Goal: Task Accomplishment & Management: Use online tool/utility

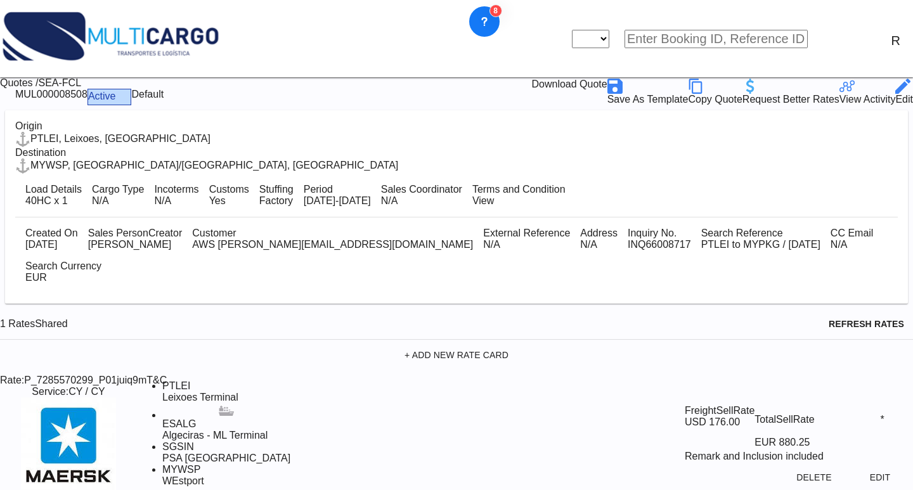
click at [572, 30] on md-icon "icon-close" at bounding box center [564, 37] width 15 height 15
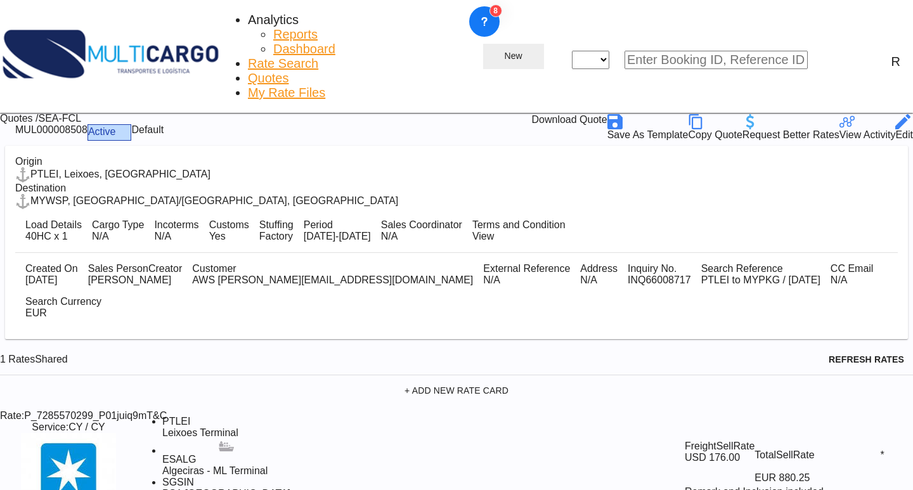
click at [505, 49] on md-icon "icon-plus 400-fg" at bounding box center [496, 56] width 15 height 15
click at [711, 84] on div "Quote" at bounding box center [721, 73] width 61 height 20
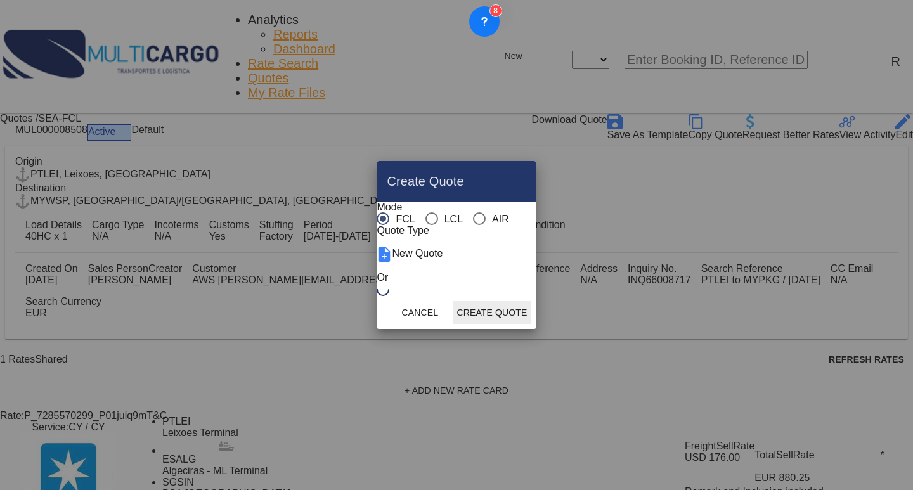
click at [473, 212] on div "AIR" at bounding box center [479, 218] width 13 height 13
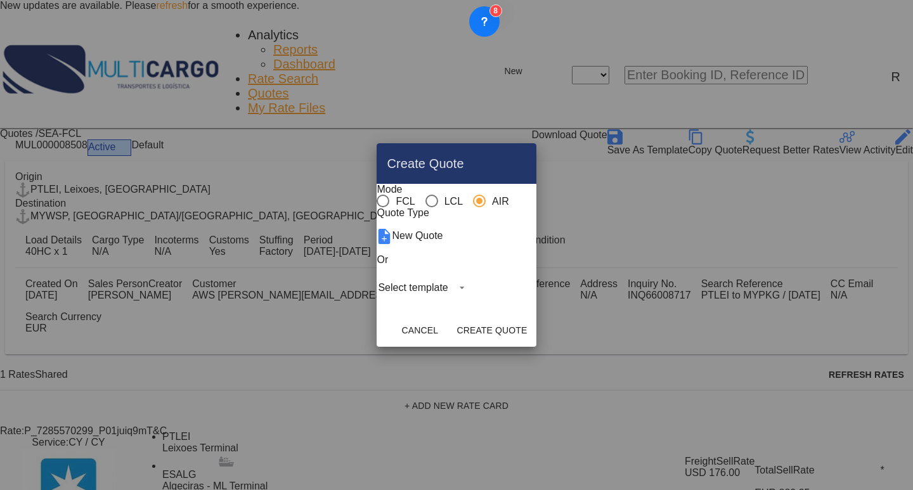
click at [437, 297] on md-select "Select template EXP EXW MERC.Nacional 09/2025 [PERSON_NAME] | [DATE] IMP DAP FC…" at bounding box center [423, 287] width 93 height 19
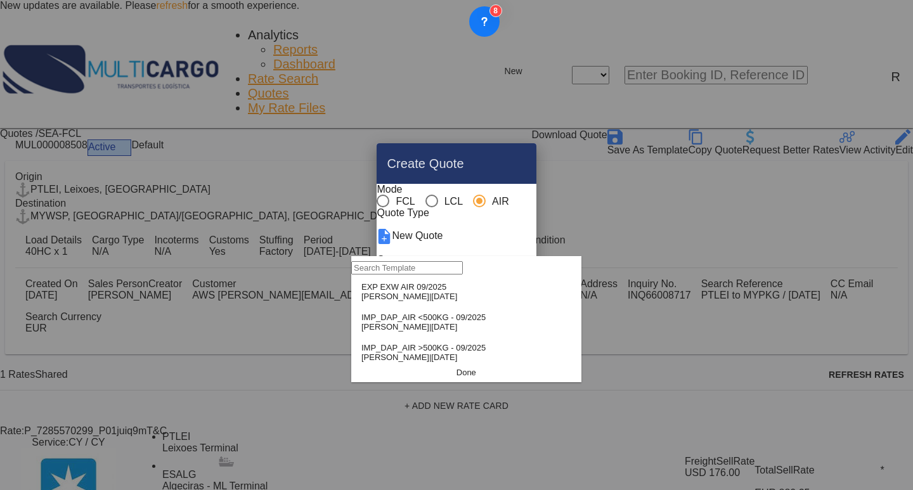
click at [431, 301] on span "[DATE]" at bounding box center [444, 297] width 26 height 10
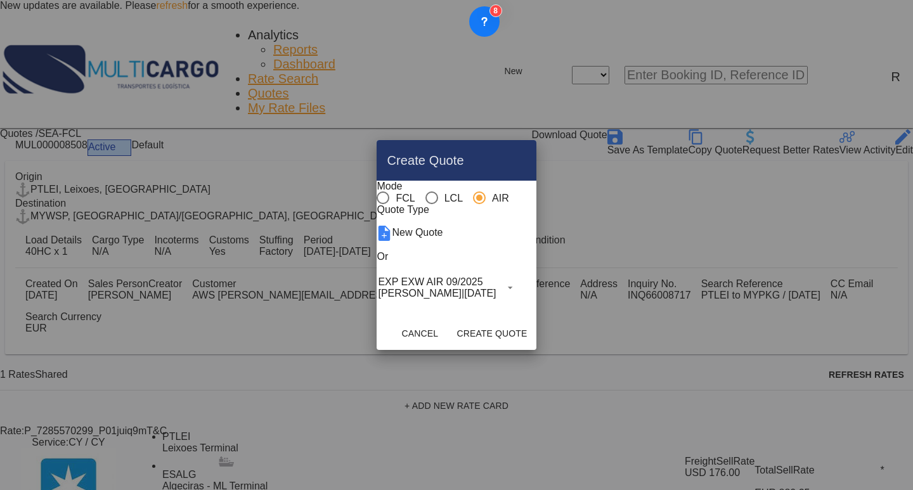
click at [536, 338] on md-dialog-actions "Cancel Create Quote" at bounding box center [456, 333] width 159 height 33
click at [531, 345] on button "Create Quote" at bounding box center [492, 333] width 78 height 23
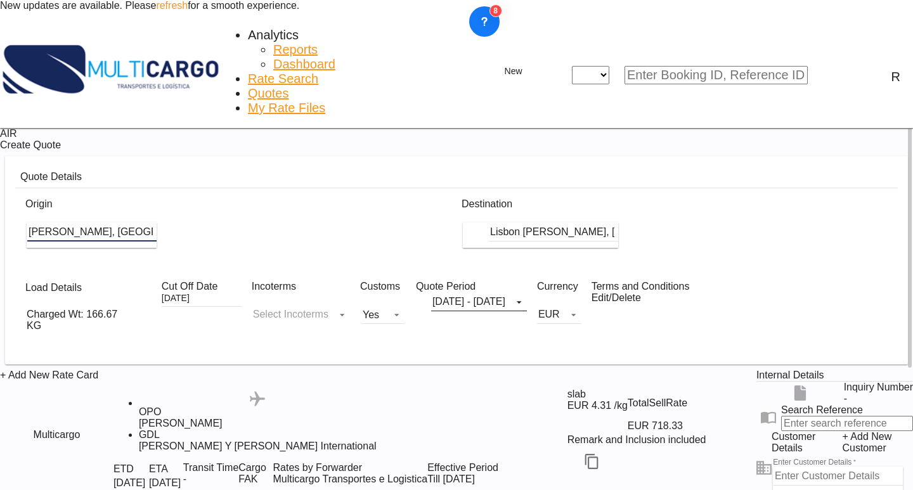
click at [615, 223] on input "Lisbon [PERSON_NAME], [GEOGRAPHIC_DATA], [GEOGRAPHIC_DATA]" at bounding box center [553, 232] width 129 height 19
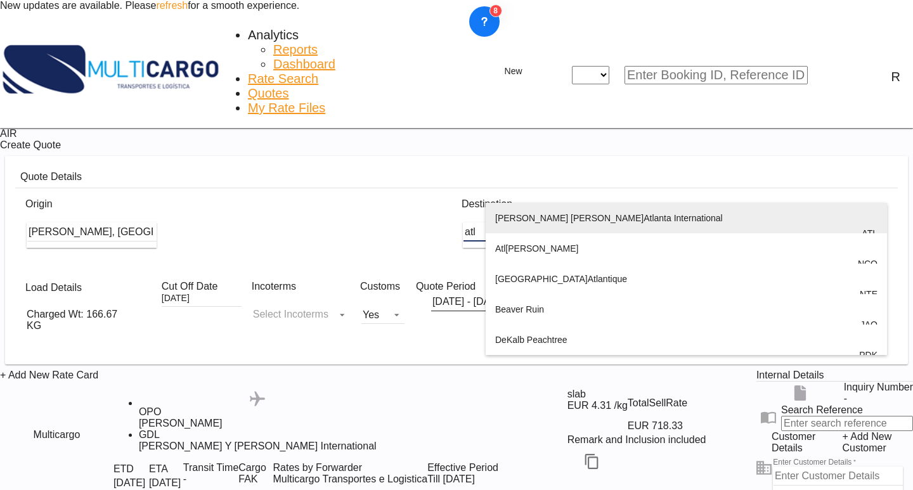
click at [637, 238] on div "[PERSON_NAME] [PERSON_NAME] Atl anta International [GEOGRAPHIC_DATA] , [GEOGRAP…" at bounding box center [686, 233] width 382 height 61
type input "[PERSON_NAME] [PERSON_NAME] Atlanta International, [GEOGRAPHIC_DATA], ATL"
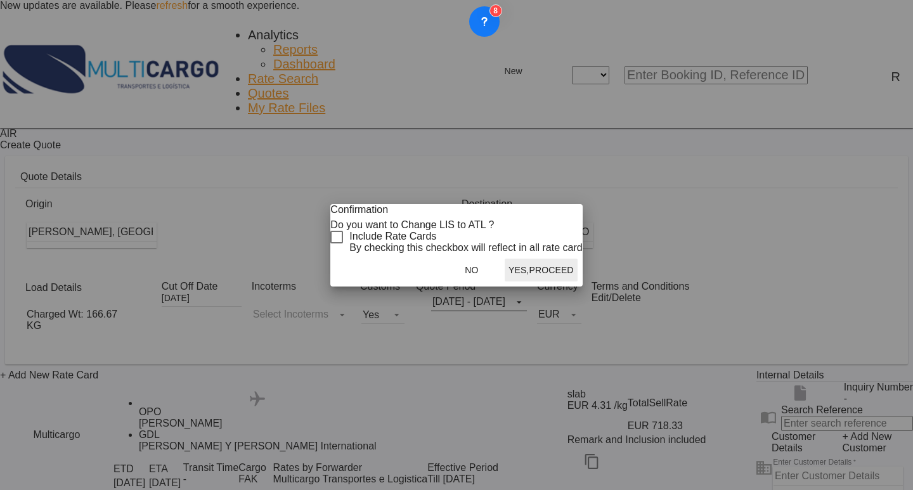
click at [343, 243] on div "Checkbox No Ink" at bounding box center [336, 237] width 13 height 13
click at [553, 281] on button "Yes,Proceed" at bounding box center [541, 270] width 73 height 23
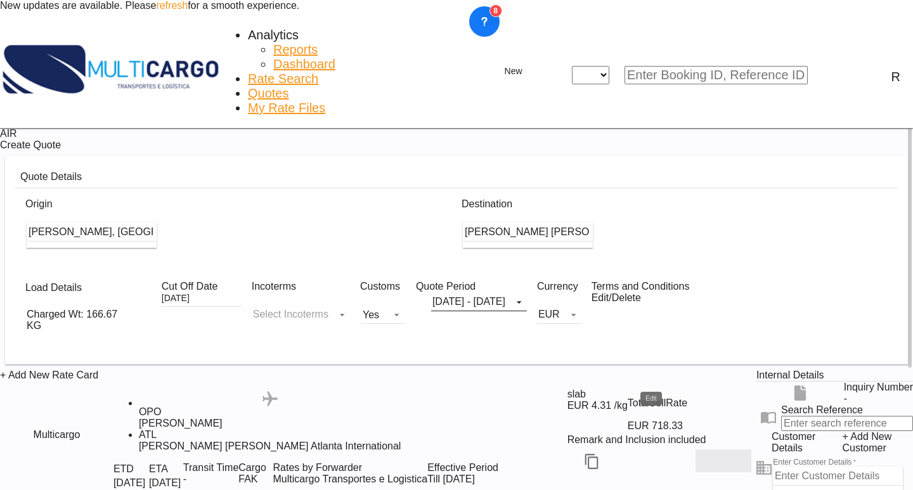
click at [716, 453] on md-icon "Edit" at bounding box center [723, 460] width 15 height 15
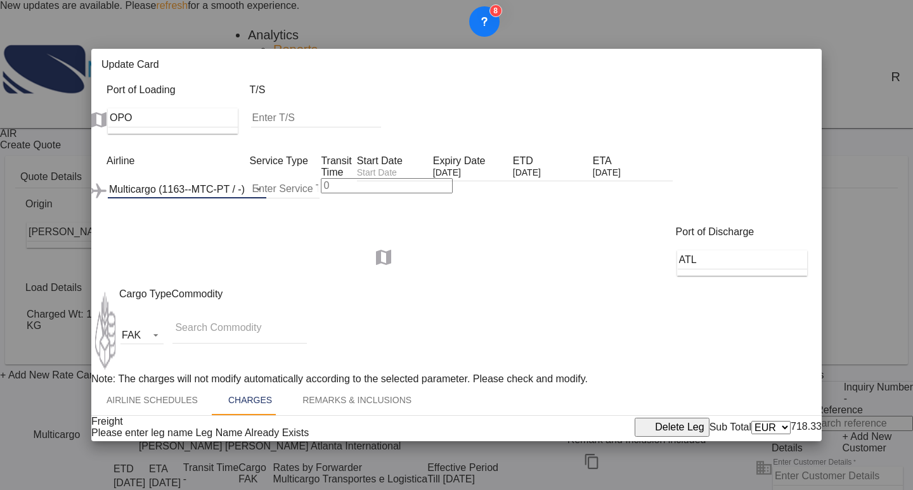
click at [205, 184] on div "Multicargo (1163--MTC-PT / -)" at bounding box center [177, 189] width 136 height 11
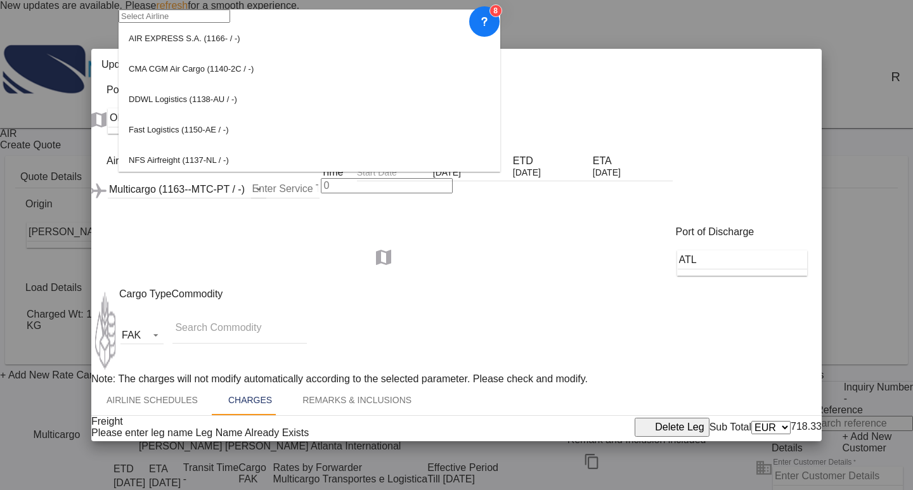
click at [210, 23] on input "search" at bounding box center [175, 16] width 112 height 13
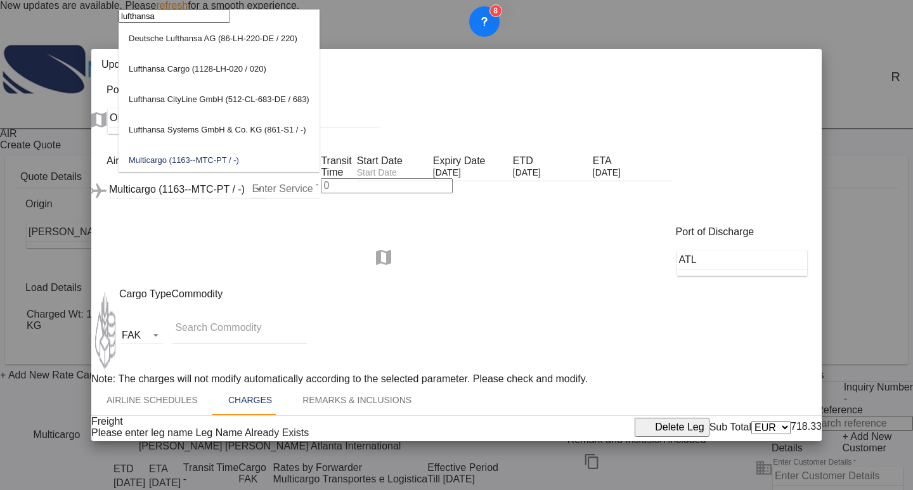
type input "lufthansa"
click at [276, 84] on md-option "Lufthansa Cargo (1128-LH-020 / 020)" at bounding box center [219, 68] width 201 height 30
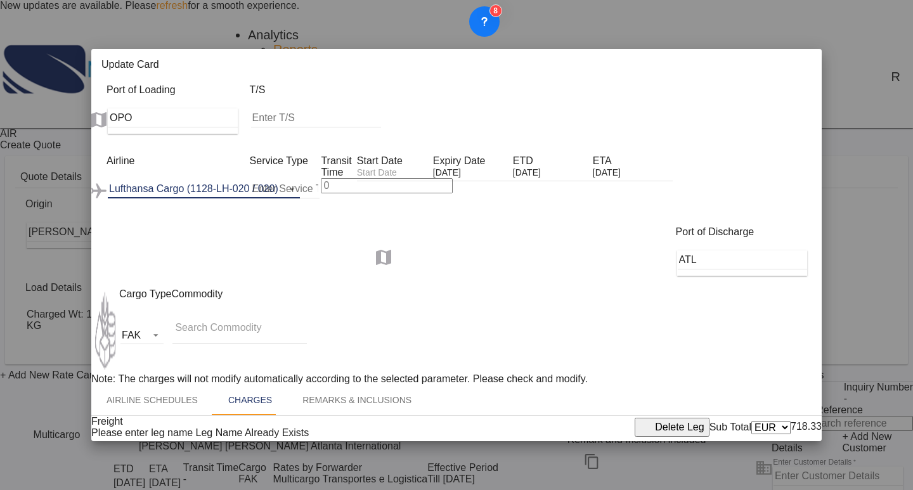
scroll to position [353, 0]
type input "2.30"
drag, startPoint x: 697, startPoint y: 309, endPoint x: 683, endPoint y: 311, distance: 13.4
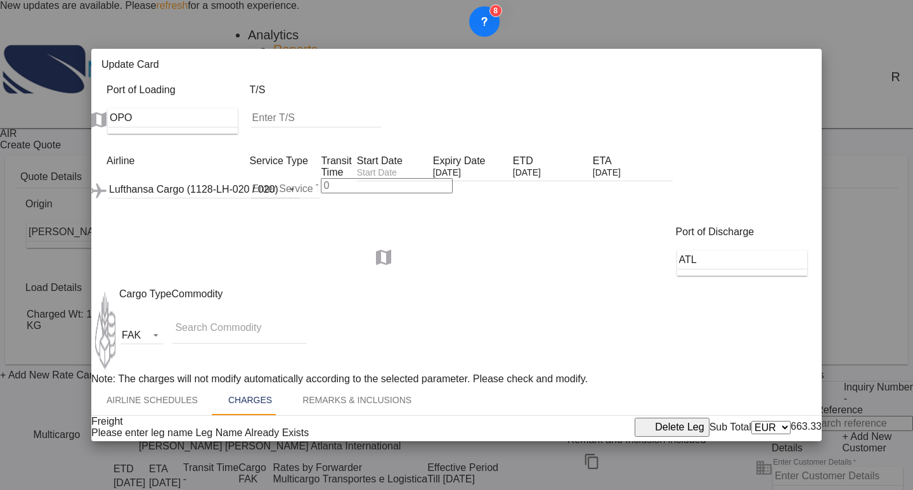
type input "2.60"
drag, startPoint x: 695, startPoint y: 221, endPoint x: 662, endPoint y: 223, distance: 33.1
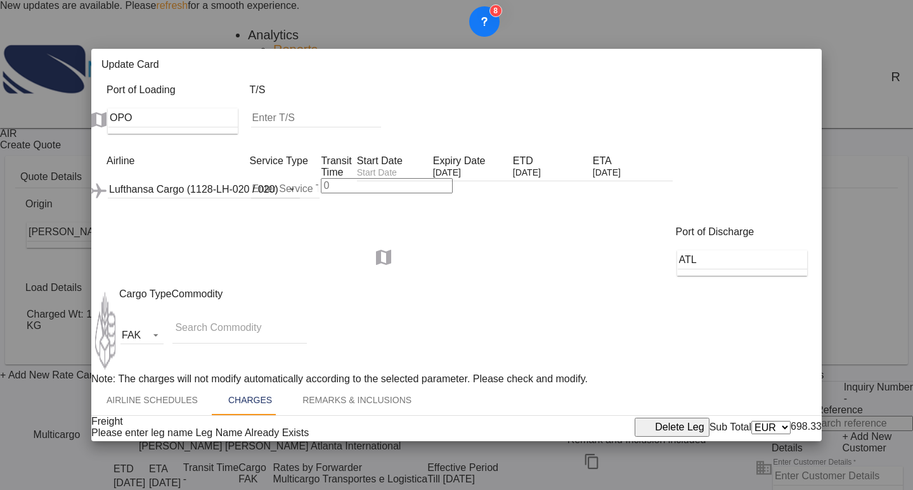
scroll to position [353, 0]
type input "120"
drag, startPoint x: 780, startPoint y: 439, endPoint x: 630, endPoint y: 286, distance: 214.8
type input "2.3"
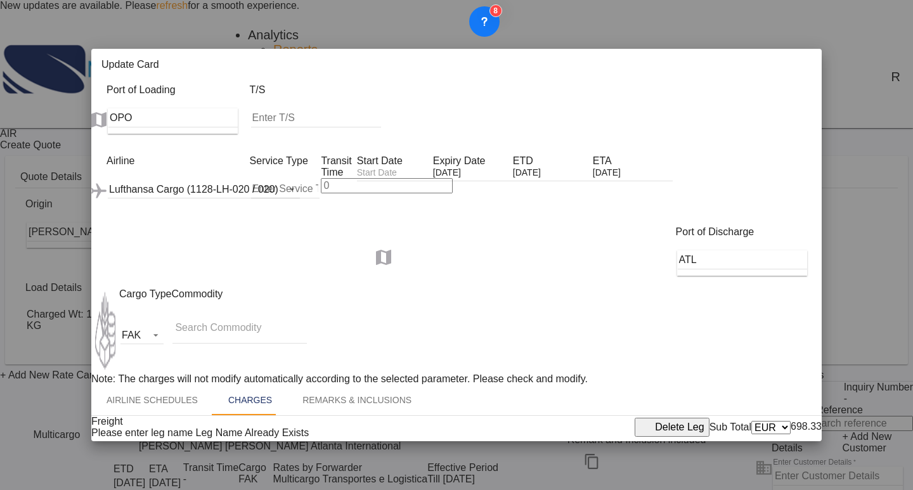
type input "2.6"
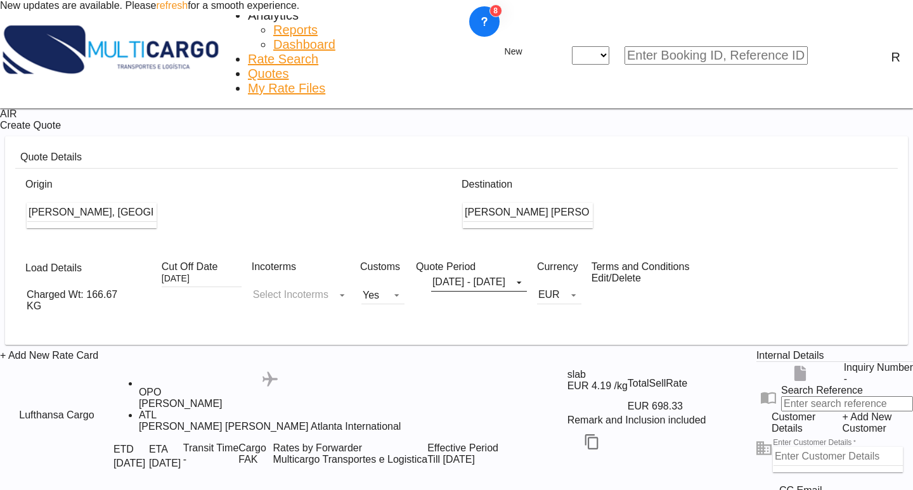
scroll to position [140, 0]
click at [716, 434] on md-icon "Edit" at bounding box center [723, 441] width 15 height 15
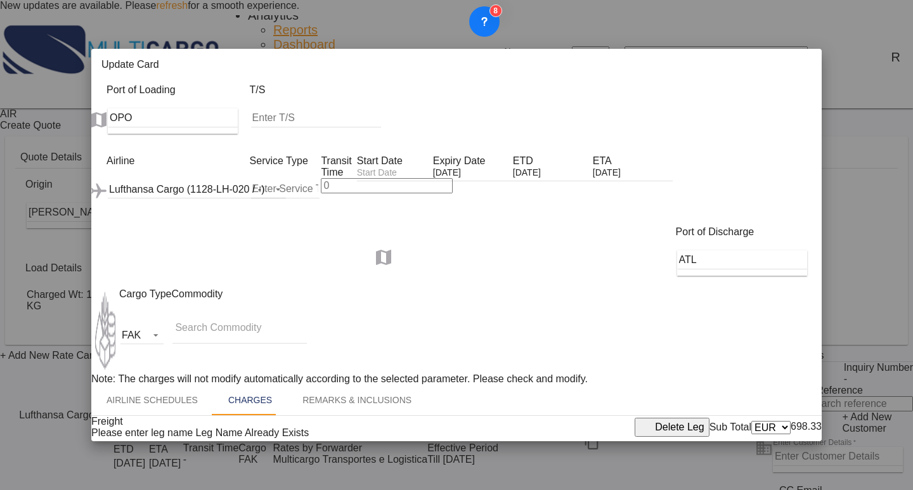
scroll to position [317, 0]
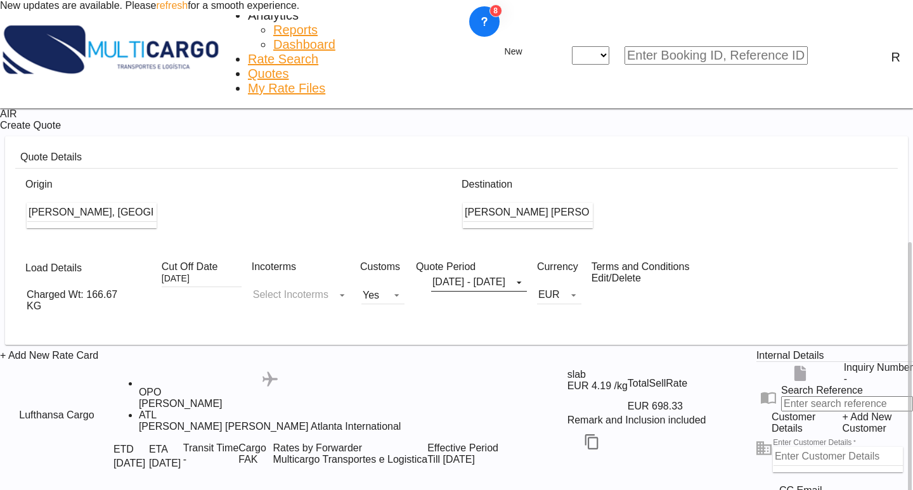
click at [666, 426] on div at bounding box center [658, 441] width 198 height 30
click at [716, 434] on md-icon "Edit" at bounding box center [723, 441] width 15 height 15
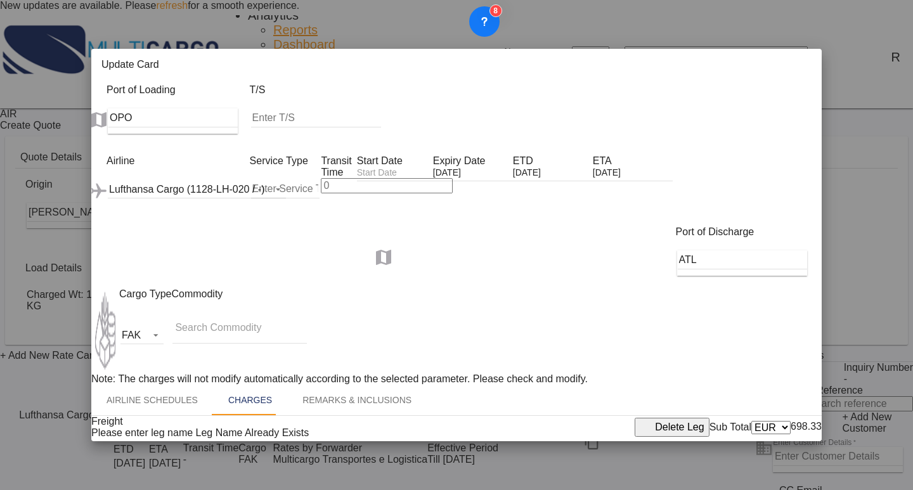
scroll to position [353, 0]
drag, startPoint x: 767, startPoint y: 437, endPoint x: 898, endPoint y: 324, distance: 173.1
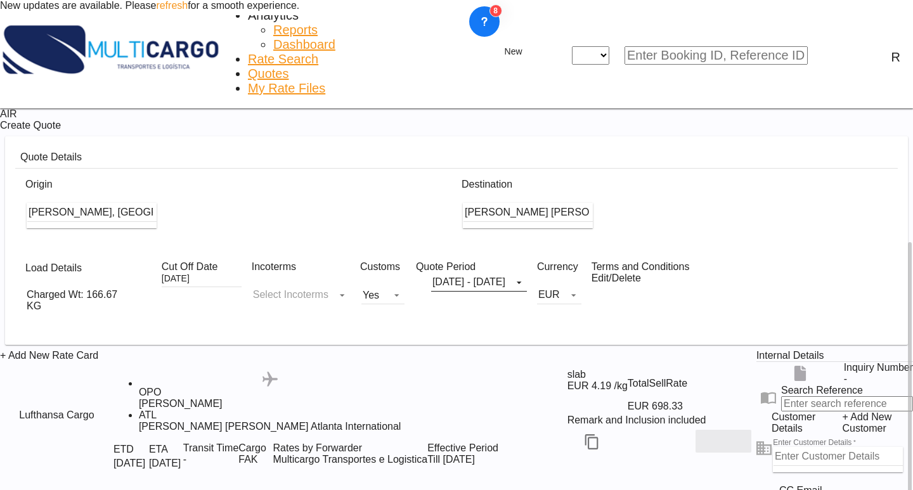
click at [716, 434] on md-icon "Edit" at bounding box center [723, 441] width 15 height 15
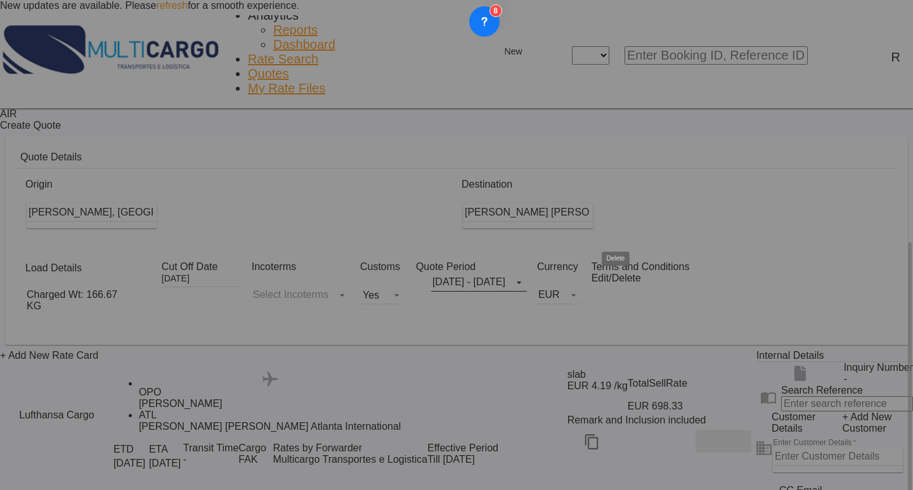
click at [652, 285] on div "Airline Service Type Transit Time Start Date Expiry Date [DATE] ETD [DATE] ETA …" at bounding box center [651, 284] width 15 height 2
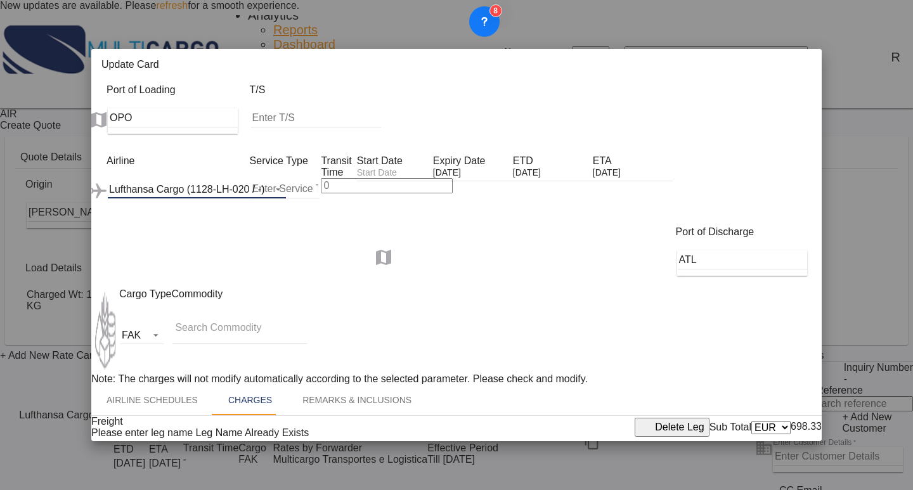
click at [177, 184] on div "Lufthansa Cargo (1128-LH-020 / -)" at bounding box center [186, 189] width 155 height 11
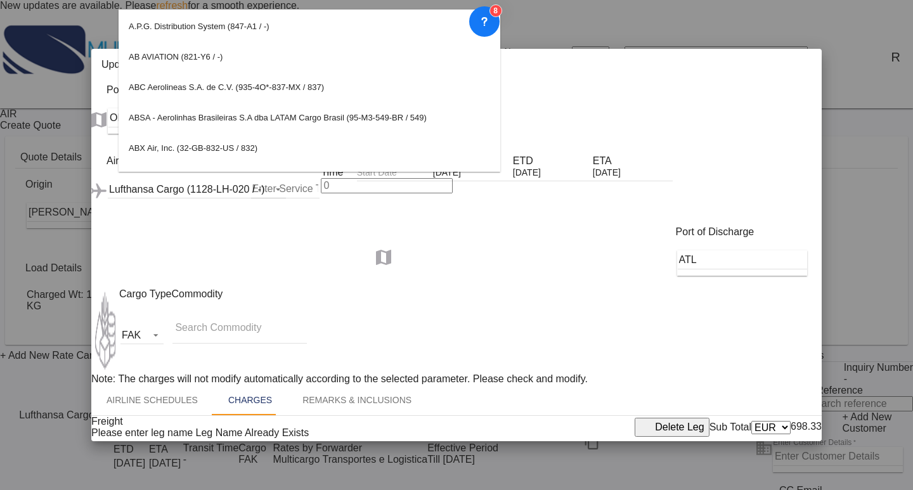
scroll to position [0, 0]
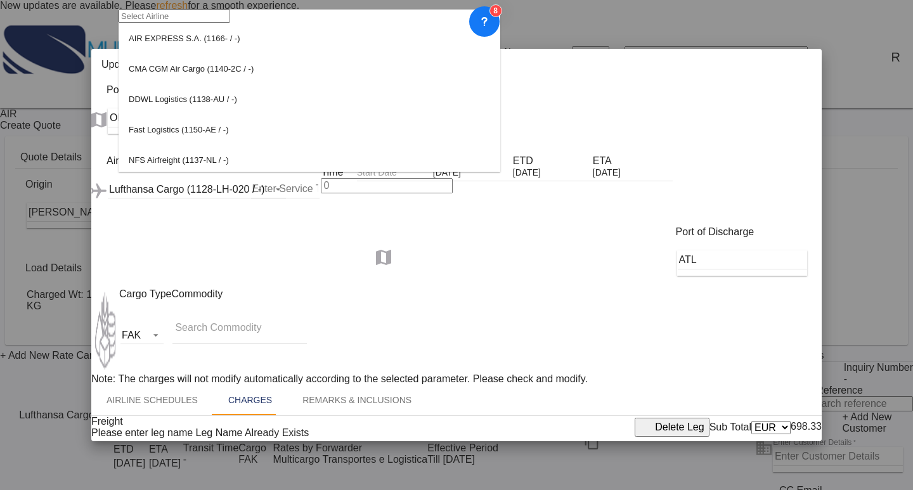
click at [230, 23] on input "search" at bounding box center [175, 16] width 112 height 13
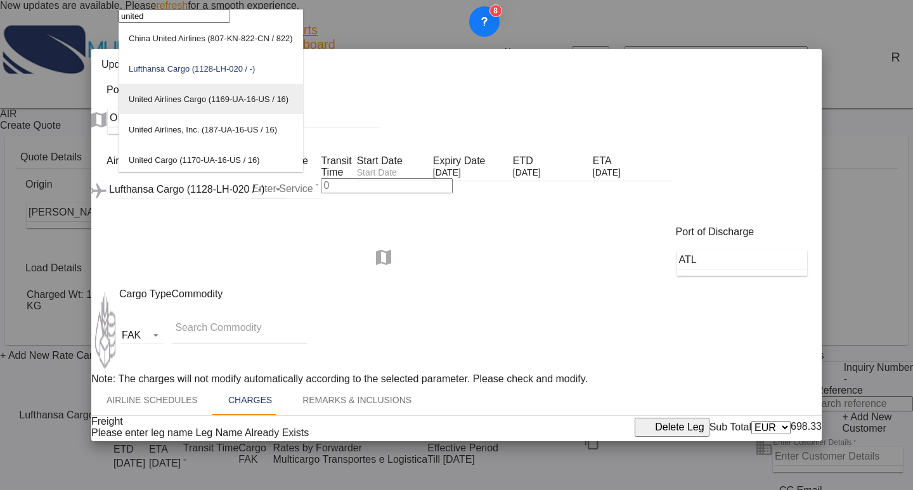
type input "united"
click at [245, 104] on div "United Airlines Cargo (1169-UA-16-US / 16)" at bounding box center [209, 99] width 160 height 10
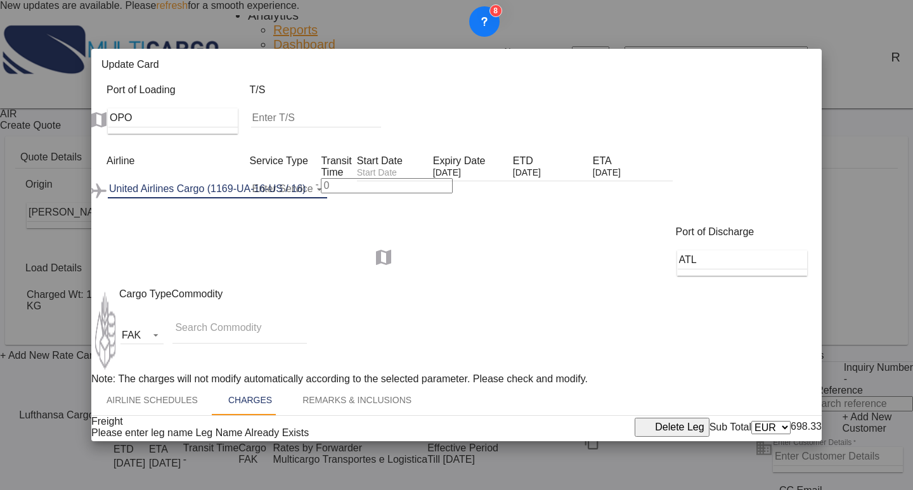
scroll to position [353, 0]
drag, startPoint x: 779, startPoint y: 436, endPoint x: 812, endPoint y: 430, distance: 34.0
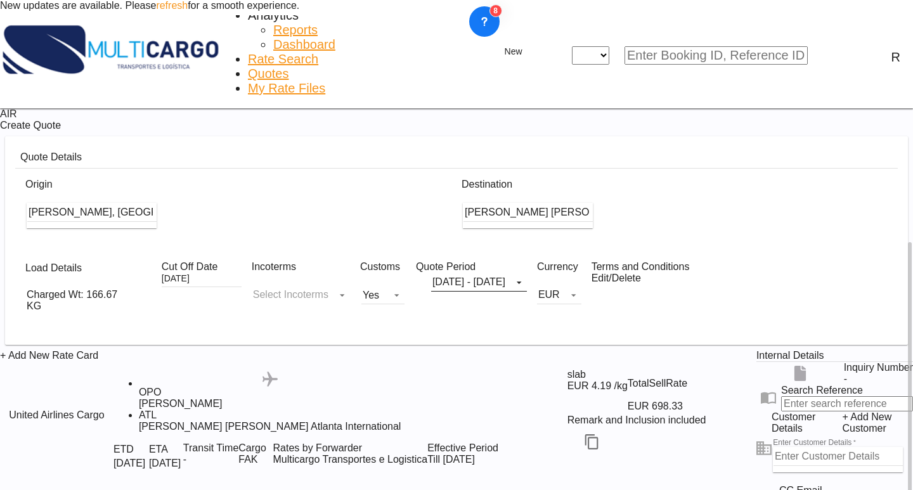
click at [782, 447] on input "Enter Customer Details" at bounding box center [837, 456] width 129 height 19
click at [773, 447] on input "Enter Customer Details" at bounding box center [837, 456] width 129 height 19
type input "[PERSON_NAME]"
drag, startPoint x: 790, startPoint y: 348, endPoint x: 656, endPoint y: 353, distance: 134.5
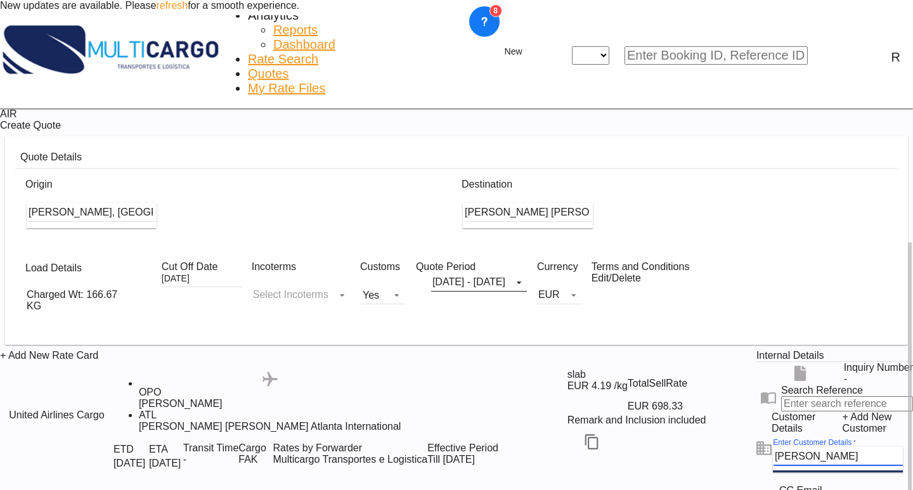
click at [656, 353] on div "+ Add New Rate Card United Airlines Cargo added by you .a{fill:#aaa8ad;} .a{fil…" at bounding box center [456, 438] width 913 height 177
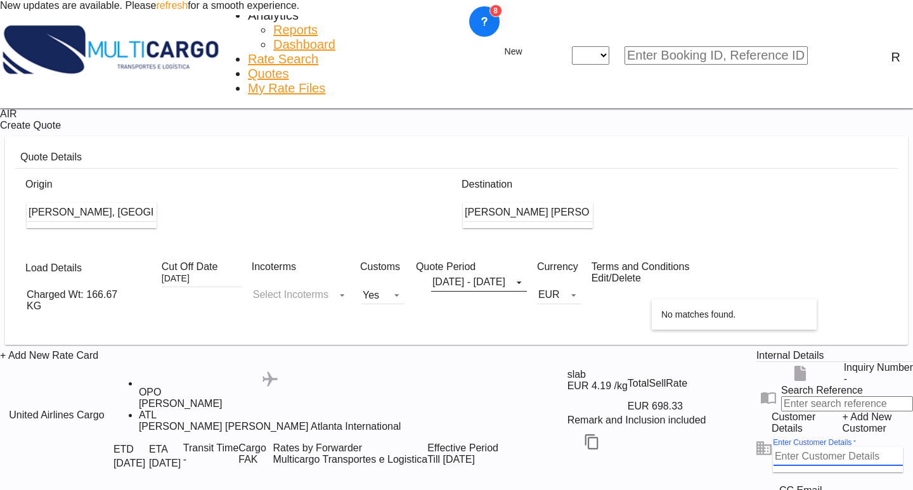
click at [877, 318] on body "New updates are available. Please refresh for a smooth experience. Analytics Re…" at bounding box center [456, 245] width 913 height 490
click at [842, 411] on span "+ Add New Customer" at bounding box center [877, 422] width 71 height 23
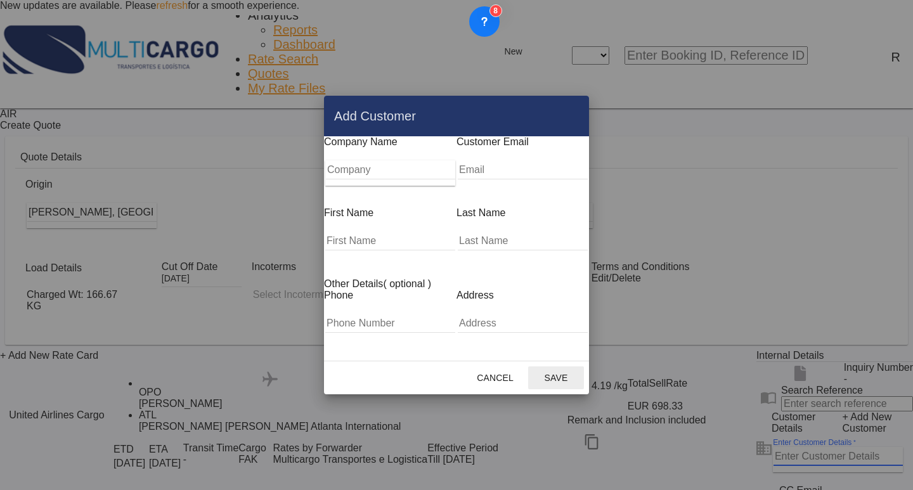
click at [378, 179] on input "Company" at bounding box center [390, 169] width 129 height 19
click at [359, 179] on input "Company" at bounding box center [390, 169] width 129 height 19
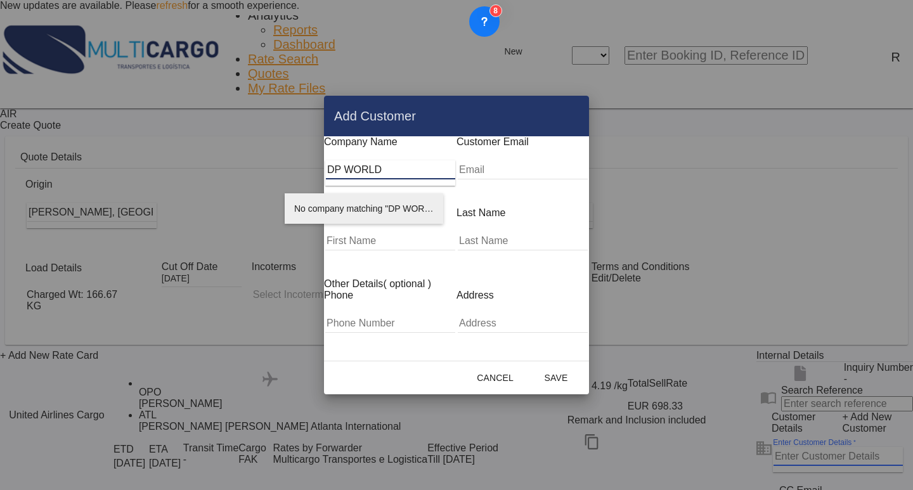
type input "DP WORLD"
click at [386, 204] on li "No company matching "DP WORLD" were found." at bounding box center [364, 208] width 158 height 30
drag, startPoint x: 580, startPoint y: 176, endPoint x: 581, endPoint y: 190, distance: 14.0
click at [580, 176] on input "Add Customer Company ..." at bounding box center [523, 169] width 130 height 19
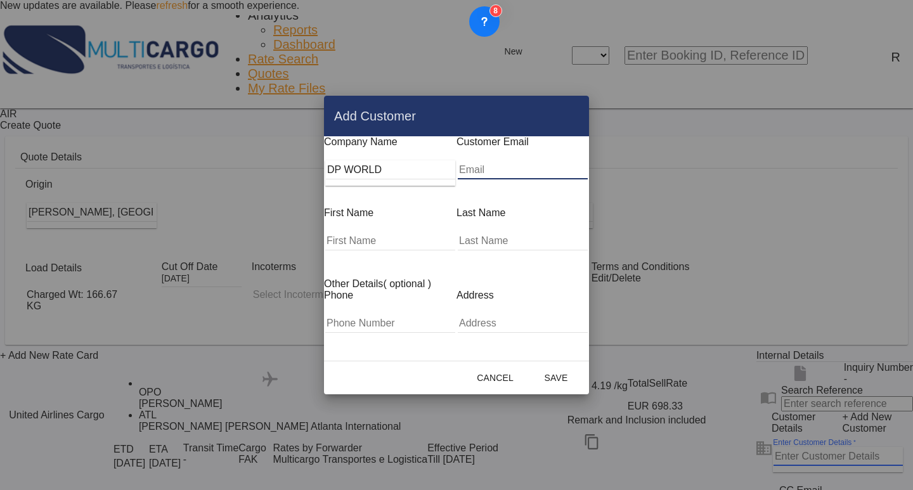
click at [507, 174] on input "Add Customer Company ..." at bounding box center [523, 169] width 130 height 19
paste input "[PERSON_NAME][EMAIL_ADDRESS][DOMAIN_NAME]"
type input "[PERSON_NAME][EMAIL_ADDRESS][DOMAIN_NAME]"
drag, startPoint x: 386, startPoint y: 226, endPoint x: 587, endPoint y: 226, distance: 201.0
click at [386, 231] on input "Add Customer Company ..." at bounding box center [390, 240] width 130 height 19
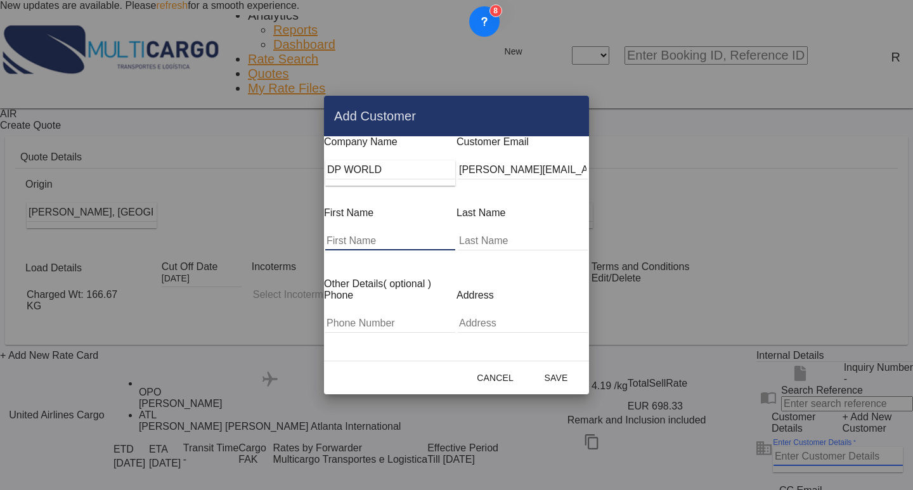
type input "r"
type input "[PERSON_NAME]"
type input "Malaelea"
click at [584, 373] on button "Save" at bounding box center [556, 377] width 56 height 23
type input "DP WORLD, [PERSON_NAME], [PERSON_NAME][EMAIL_ADDRESS][DOMAIN_NAME]"
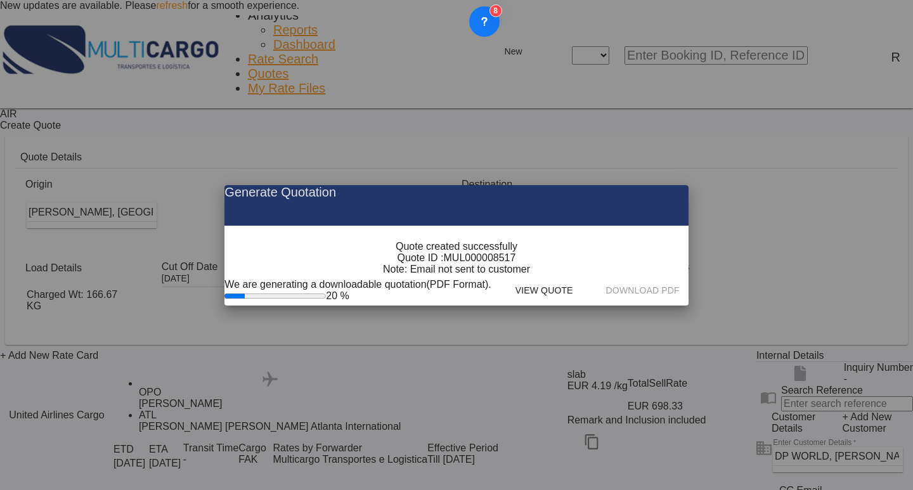
click at [499, 264] on span "MUL000008517" at bounding box center [480, 257] width 72 height 11
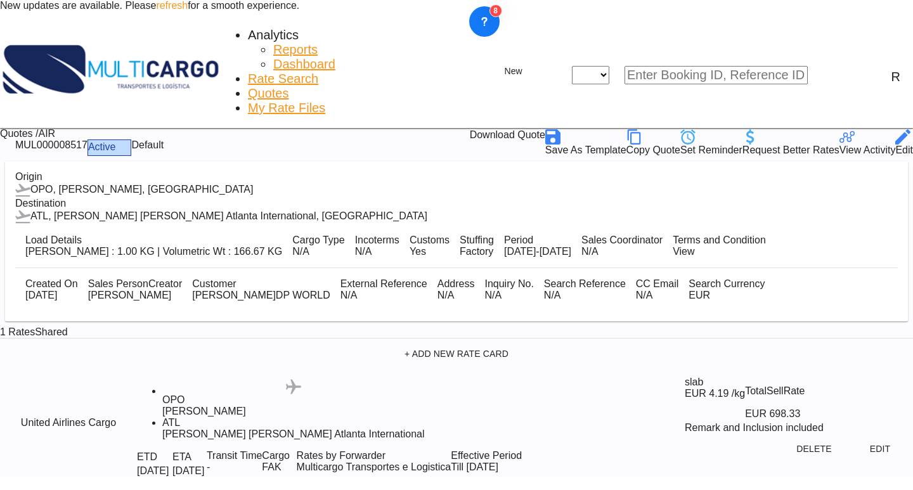
click at [545, 129] on div "Download Quote" at bounding box center [507, 136] width 75 height 15
